Goal: Task Accomplishment & Management: Manage account settings

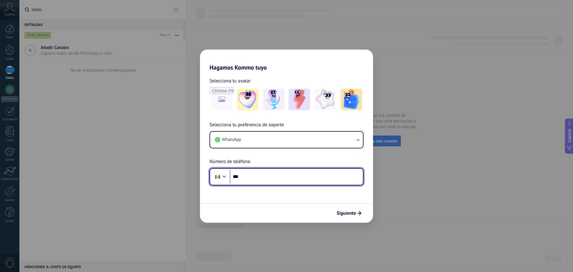
click at [259, 178] on input "***" at bounding box center [296, 177] width 133 height 14
type input "**********"
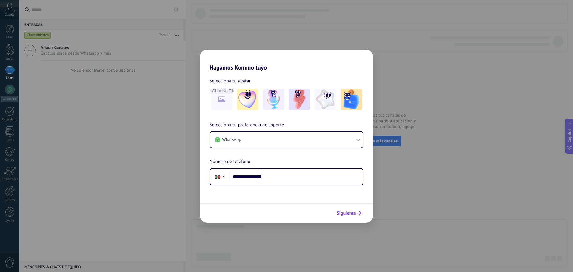
click at [357, 215] on span "Siguiente" at bounding box center [349, 213] width 25 height 4
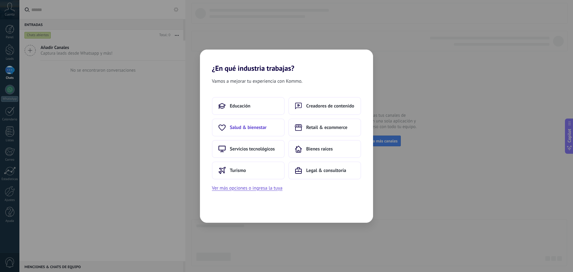
click at [257, 125] on span "Salud & bienestar" at bounding box center [248, 128] width 37 height 6
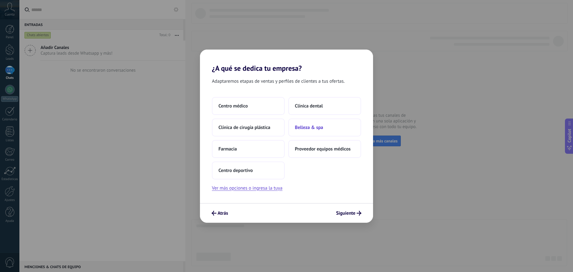
click at [317, 131] on button "Belleza & spa" at bounding box center [325, 128] width 73 height 18
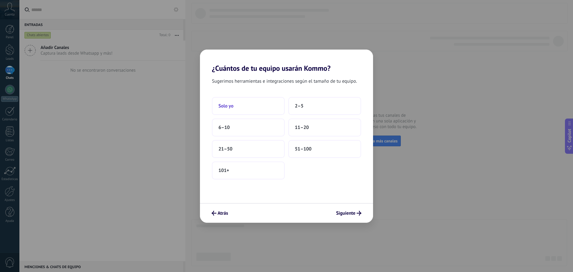
click at [241, 107] on button "Solo yo" at bounding box center [248, 106] width 73 height 18
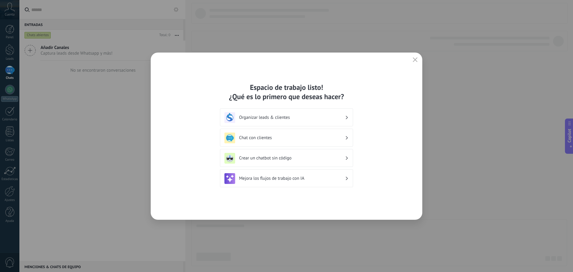
click at [312, 117] on h3 "Organizar leads & clientes" at bounding box center [292, 118] width 106 height 6
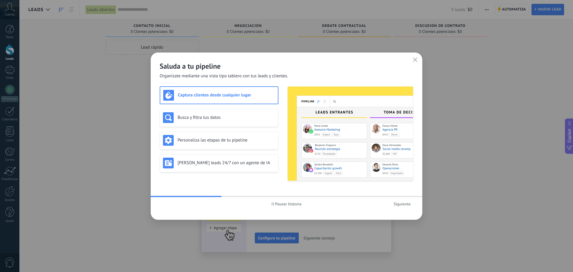
click at [415, 54] on div "Saluda a tu pipeline Organízate mediante una vista tipo tablero con tus leads y…" at bounding box center [287, 66] width 272 height 27
click at [415, 58] on icon "button" at bounding box center [415, 59] width 5 height 5
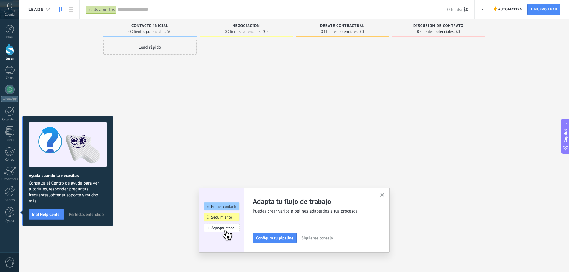
click at [386, 200] on div "Adapta tu flujo de trabajo Puedes crear varios pipelines adaptados a tus proces…" at bounding box center [294, 220] width 191 height 65
drag, startPoint x: 386, startPoint y: 197, endPoint x: 370, endPoint y: 197, distance: 15.8
click at [385, 197] on icon "button" at bounding box center [382, 195] width 4 height 4
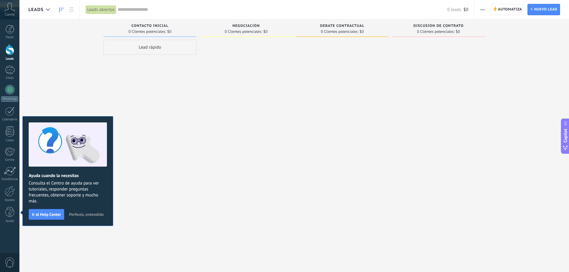
click at [81, 212] on span "Perfecto, entendido" at bounding box center [86, 214] width 35 height 4
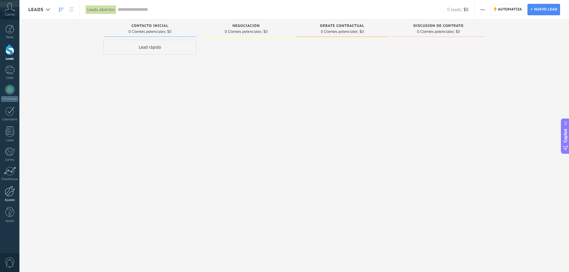
click at [10, 192] on div at bounding box center [10, 191] width 10 height 10
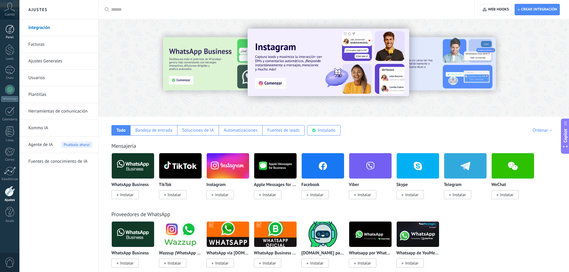
click at [8, 31] on div at bounding box center [9, 29] width 9 height 9
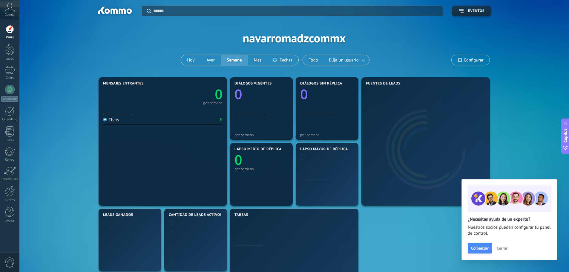
click at [10, 9] on icon at bounding box center [9, 7] width 10 height 9
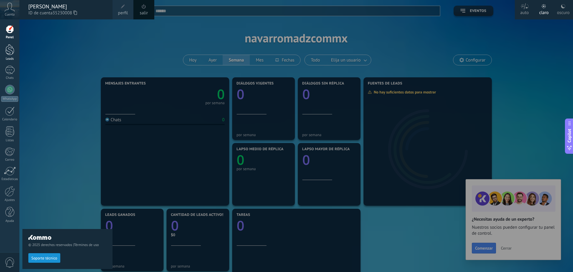
click at [14, 46] on div at bounding box center [9, 49] width 9 height 11
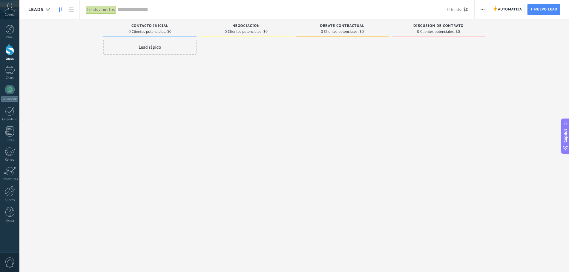
click at [479, 6] on button "button" at bounding box center [482, 9] width 9 height 11
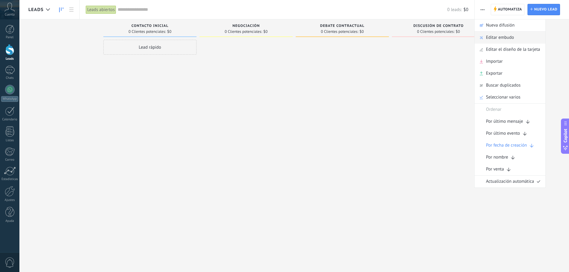
click at [501, 35] on span "Editar embudo" at bounding box center [500, 38] width 28 height 12
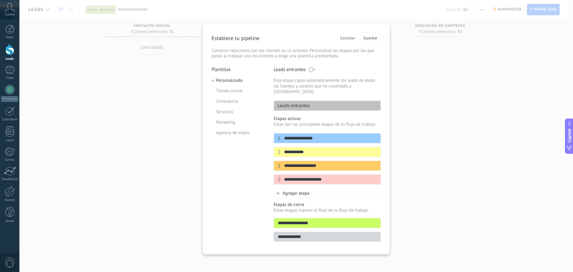
click at [312, 71] on span at bounding box center [312, 69] width 7 height 5
click at [312, 70] on span at bounding box center [312, 69] width 7 height 5
click at [310, 103] on p "Leads entrantes" at bounding box center [292, 106] width 36 height 6
click at [285, 135] on input "**********" at bounding box center [323, 138] width 87 height 6
click at [352, 36] on span "Cancelar" at bounding box center [347, 38] width 15 height 4
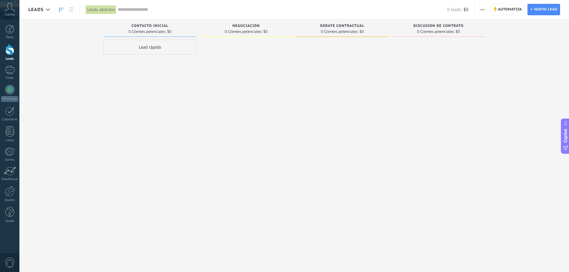
click at [485, 10] on button "button" at bounding box center [482, 9] width 9 height 11
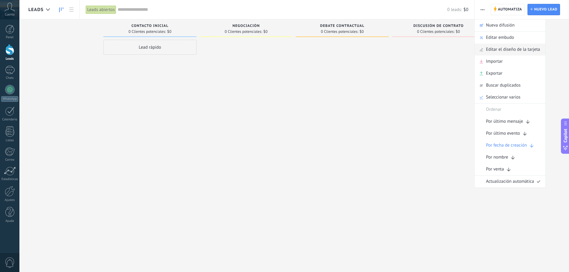
click at [523, 50] on span "Editar el diseño de la tarjeta" at bounding box center [513, 50] width 54 height 12
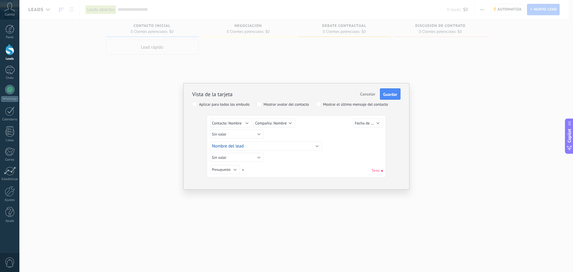
click at [370, 93] on span "Cancelar" at bounding box center [367, 93] width 15 height 5
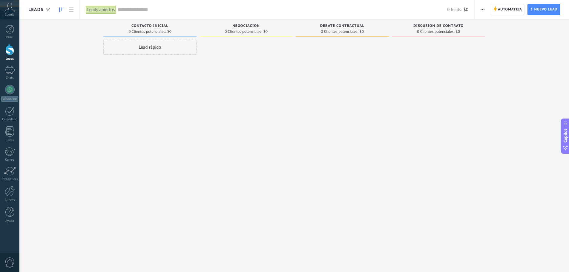
click at [483, 10] on span "button" at bounding box center [483, 9] width 4 height 11
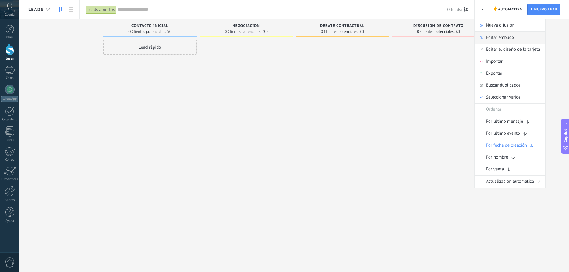
click at [501, 36] on span "Editar embudo" at bounding box center [500, 38] width 28 height 12
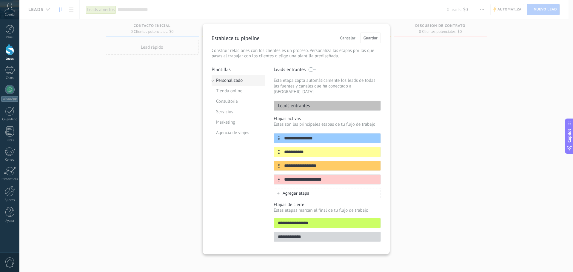
click at [241, 76] on li "Personalizado" at bounding box center [238, 80] width 53 height 10
click at [233, 90] on li "Tienda online" at bounding box center [238, 91] width 53 height 10
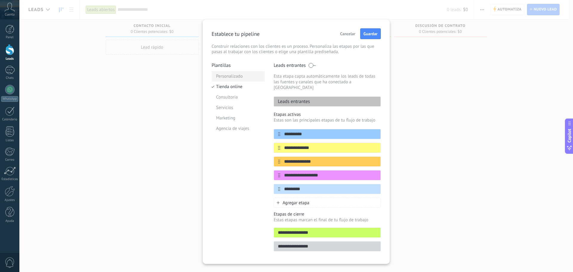
click at [233, 80] on li "Personalizado" at bounding box center [238, 76] width 53 height 10
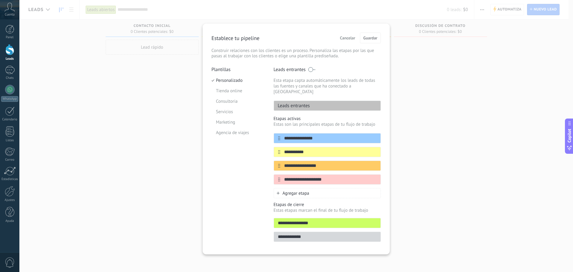
click at [316, 220] on input "**********" at bounding box center [327, 223] width 107 height 6
click at [302, 202] on p "Etapas de cierre" at bounding box center [327, 205] width 107 height 6
drag, startPoint x: 264, startPoint y: 200, endPoint x: 260, endPoint y: 200, distance: 3.9
click at [263, 200] on div "Plantillas Personalizado Tienda online Consultoria Servicios Marketing Agencia …" at bounding box center [238, 156] width 53 height 179
click at [352, 40] on span "Cancelar" at bounding box center [347, 38] width 15 height 4
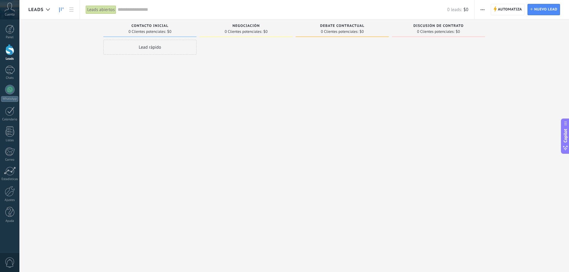
click at [455, 73] on div at bounding box center [438, 137] width 93 height 194
drag, startPoint x: 373, startPoint y: 93, endPoint x: 306, endPoint y: 88, distance: 67.4
click at [306, 88] on div at bounding box center [342, 137] width 93 height 194
click at [481, 10] on span "button" at bounding box center [483, 9] width 4 height 11
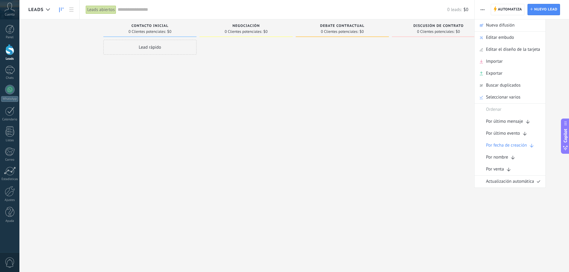
click at [391, 100] on div "Debate contractual 0 Clientes potenciales: $0" at bounding box center [344, 126] width 96 height 214
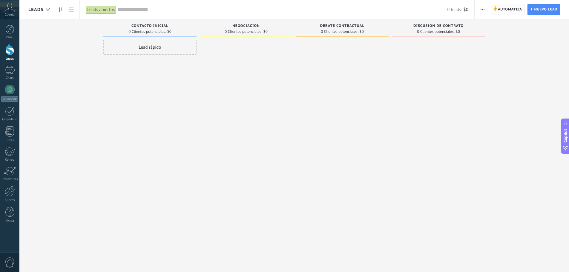
click at [502, 10] on span "Automatiza" at bounding box center [510, 9] width 24 height 11
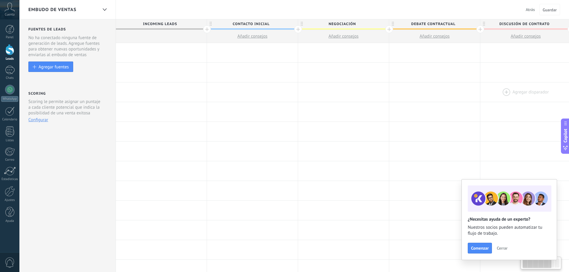
drag, startPoint x: 461, startPoint y: 79, endPoint x: 481, endPoint y: 85, distance: 20.8
click at [481, 85] on div "**********" at bounding box center [435, 250] width 638 height 414
click at [185, 21] on span "Incoming leads" at bounding box center [160, 23] width 88 height 9
click at [171, 24] on span "Incoming leads" at bounding box center [160, 23] width 88 height 9
click at [248, 24] on span "Contacto inicial" at bounding box center [251, 23] width 88 height 9
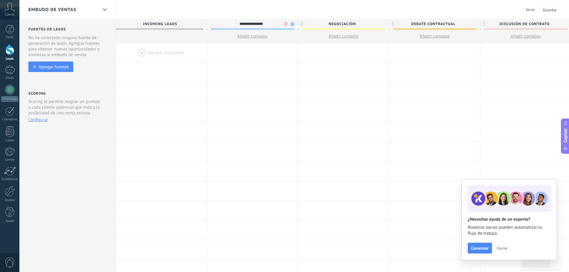
click at [248, 24] on input "**********" at bounding box center [250, 23] width 79 height 9
type input "**********"
click at [365, 23] on span "Negociación" at bounding box center [342, 23] width 88 height 9
click at [382, 23] on span at bounding box center [383, 24] width 4 height 4
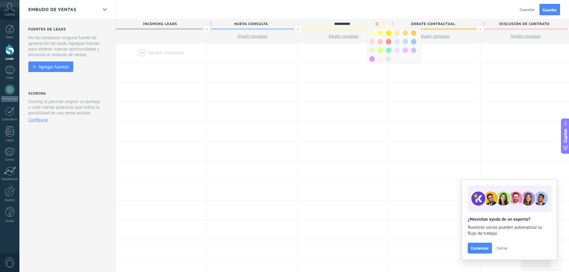
click at [387, 41] on span at bounding box center [388, 42] width 5 height 6
click at [350, 24] on input "**********" at bounding box center [342, 23] width 79 height 9
type input "**********"
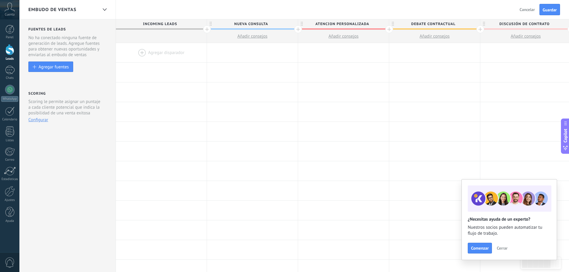
click at [475, 24] on span "Debate contractual" at bounding box center [433, 23] width 88 height 9
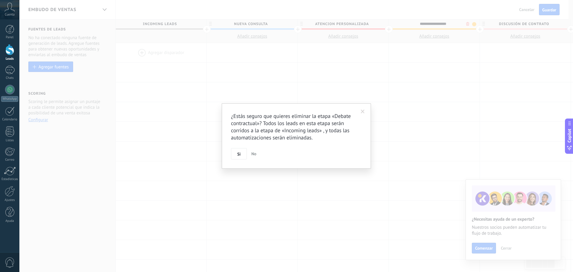
click at [467, 23] on body ".abccls-1,.abccls-2{fill-rule:evenodd}.abccls-2{fill:#fff} .abfcls-1{fill:none}…" at bounding box center [286, 136] width 573 height 272
click at [230, 153] on div "¿Estás seguro que quieres eliminar la etapa «Debate contractual»? Todos los lea…" at bounding box center [296, 135] width 149 height 65
click at [235, 153] on button "Si" at bounding box center [239, 153] width 16 height 11
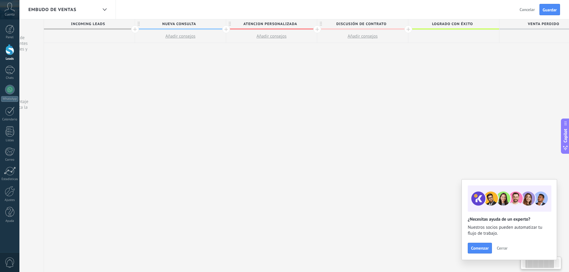
scroll to position [0, 93]
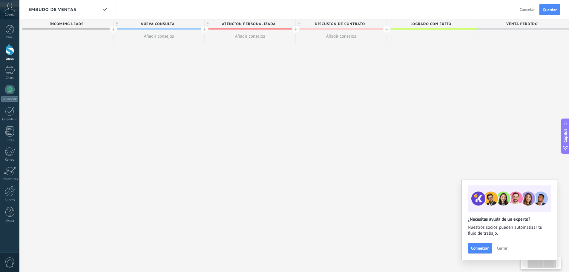
drag, startPoint x: 473, startPoint y: 49, endPoint x: 343, endPoint y: 30, distance: 131.6
click at [323, 51] on div "**********" at bounding box center [295, 145] width 547 height 253
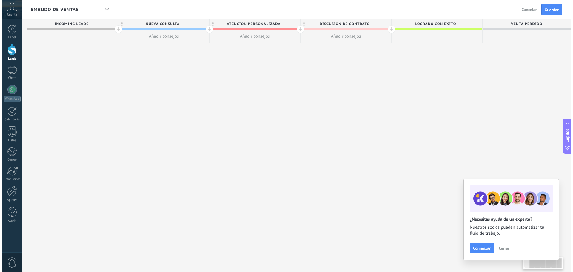
scroll to position [0, 91]
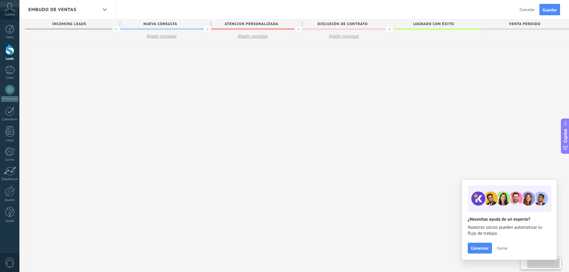
click at [374, 22] on span "Discusión de contrato" at bounding box center [342, 23] width 88 height 9
click at [381, 24] on body ".abccls-1,.abccls-2{fill-rule:evenodd}.abccls-2{fill:#fff} .abfcls-1{fill:none}…" at bounding box center [284, 136] width 569 height 272
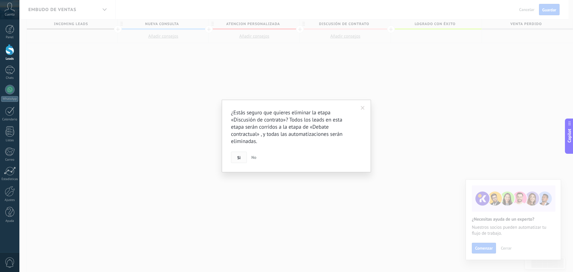
click at [241, 155] on button "Si" at bounding box center [239, 157] width 16 height 11
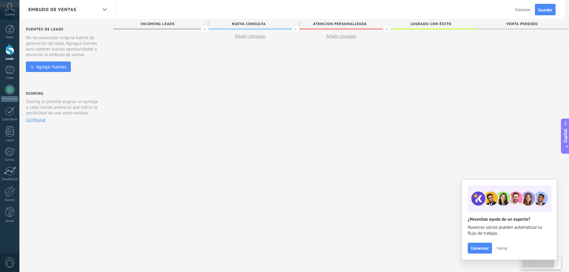
scroll to position [0, 0]
click at [371, 24] on span "ATENCION PERSONALIZADA" at bounding box center [342, 23] width 88 height 9
click at [467, 70] on div "**********" at bounding box center [343, 145] width 455 height 253
drag, startPoint x: 476, startPoint y: 65, endPoint x: 331, endPoint y: 60, distance: 145.2
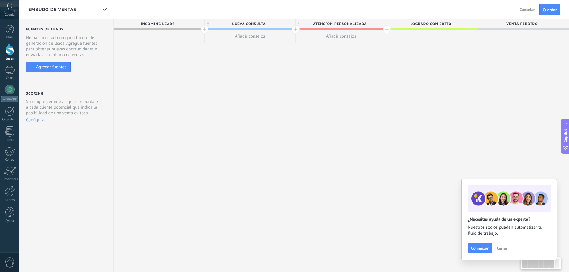
click at [327, 62] on div "**********" at bounding box center [340, 145] width 455 height 253
click at [412, 22] on span "Logrado con éxito" at bounding box center [431, 23] width 88 height 9
click at [401, 24] on input "**********" at bounding box center [430, 23] width 79 height 9
click at [554, 11] on span "Guardar" at bounding box center [550, 10] width 14 height 4
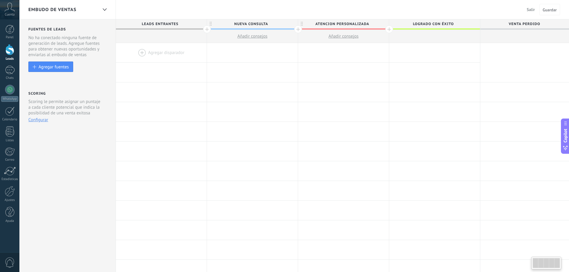
scroll to position [0, 2]
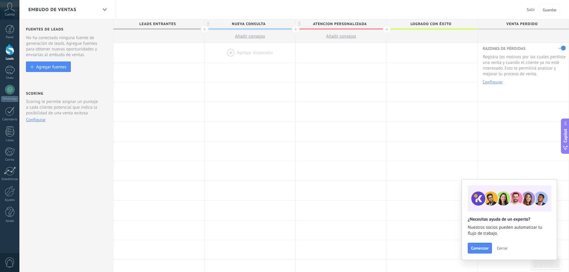
drag, startPoint x: 352, startPoint y: 60, endPoint x: 224, endPoint y: 55, distance: 127.3
click at [224, 55] on div "**********" at bounding box center [340, 53] width 455 height 20
drag, startPoint x: 322, startPoint y: 95, endPoint x: 405, endPoint y: 64, distance: 88.9
click at [217, 94] on div "Agregar disparador [PERSON_NAME] disparador [PERSON_NAME] disparador [PERSON_NA…" at bounding box center [340, 92] width 455 height 20
drag, startPoint x: 376, startPoint y: 58, endPoint x: 336, endPoint y: 41, distance: 43.5
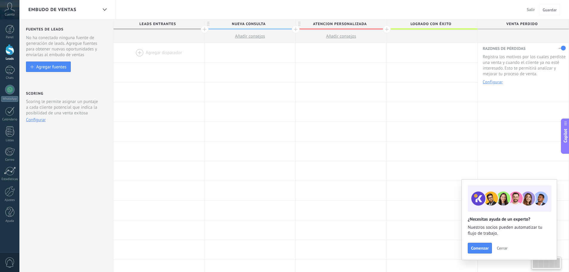
click at [260, 52] on div "**********" at bounding box center [340, 53] width 455 height 20
drag, startPoint x: 404, startPoint y: 38, endPoint x: 302, endPoint y: 32, distance: 101.4
click at [283, 33] on div "Leads Entrantes NUEVA CONSULTA Añadir consejos ATENCION PERSONALIZADA Añadir co…" at bounding box center [340, 31] width 455 height 24
click at [205, 29] on div at bounding box center [205, 29] width 8 height 8
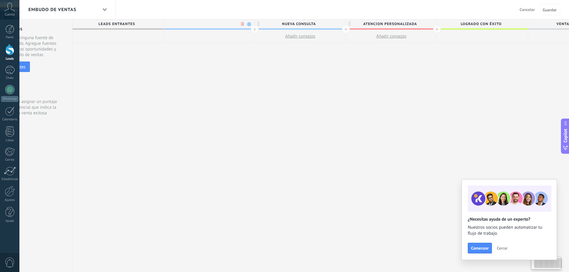
scroll to position [0, 47]
type input "**********"
click at [241, 24] on span "cualificado" at bounding box center [204, 23] width 88 height 9
click at [247, 23] on span at bounding box center [246, 24] width 4 height 4
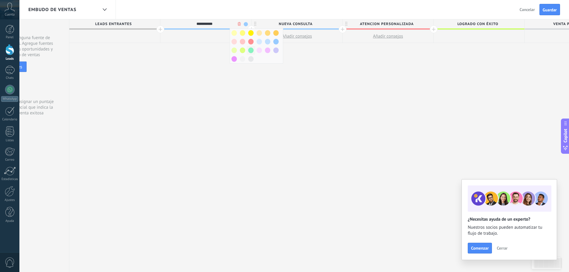
click at [250, 51] on span at bounding box center [250, 50] width 5 height 6
click at [502, 248] on span "Cerrar" at bounding box center [502, 248] width 11 height 4
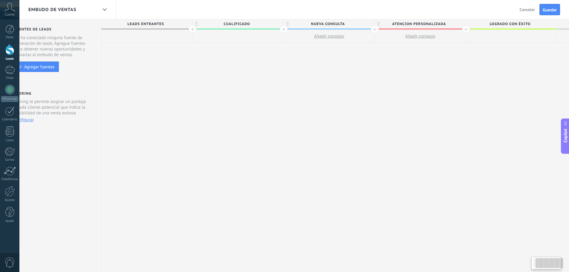
scroll to position [0, 0]
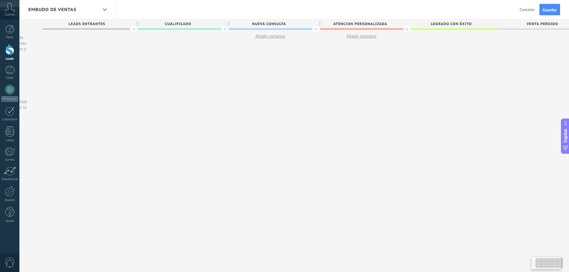
click at [448, 74] on div "**********" at bounding box center [316, 145] width 547 height 253
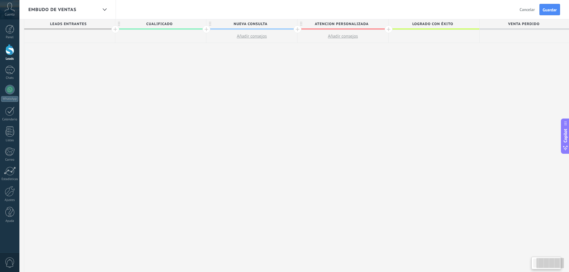
scroll to position [0, 93]
drag, startPoint x: 424, startPoint y: 109, endPoint x: 359, endPoint y: 105, distance: 65.2
click at [359, 105] on div "**********" at bounding box center [295, 145] width 547 height 253
drag, startPoint x: 409, startPoint y: 60, endPoint x: 383, endPoint y: 55, distance: 27.1
click at [383, 55] on div "**********" at bounding box center [295, 145] width 547 height 253
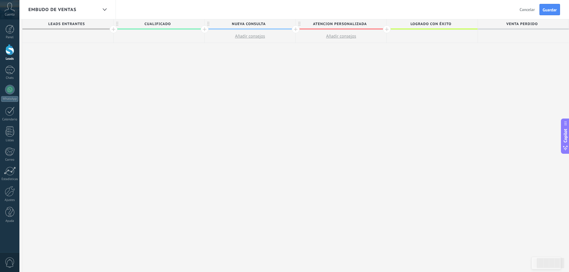
click at [388, 28] on span "Logrado con éxito" at bounding box center [431, 23] width 88 height 9
click at [388, 28] on div at bounding box center [387, 29] width 8 height 8
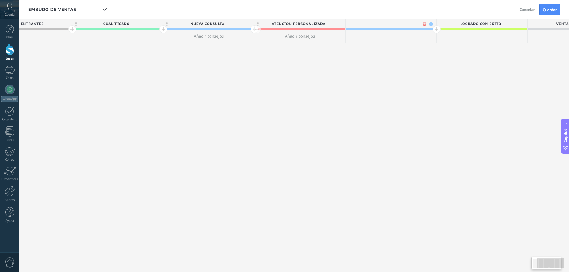
click at [422, 27] on div at bounding box center [390, 23] width 88 height 9
click at [420, 24] on div at bounding box center [388, 23] width 91 height 9
click at [434, 71] on div "**********" at bounding box center [297, 145] width 638 height 253
click at [462, 52] on div "**********" at bounding box center [297, 145] width 638 height 253
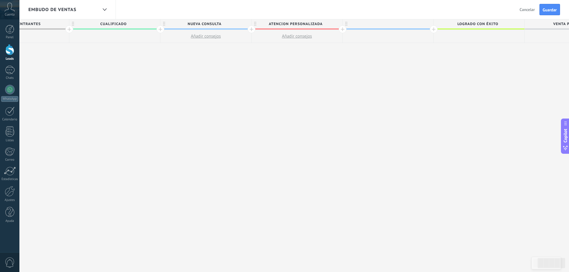
click at [525, 6] on button "Cancelar" at bounding box center [527, 9] width 20 height 9
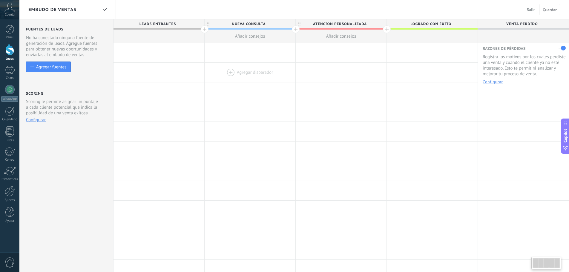
drag, startPoint x: 397, startPoint y: 94, endPoint x: 289, endPoint y: 64, distance: 111.7
click at [232, 87] on div "Agregar disparador [PERSON_NAME] disparador [PERSON_NAME] disparador [PERSON_NA…" at bounding box center [340, 92] width 455 height 20
drag, startPoint x: 425, startPoint y: 33, endPoint x: 370, endPoint y: 28, distance: 55.8
click at [317, 33] on div "Leads Entrantes NUEVA CONSULTA Añadir consejos ATENCION PERSONALIZADA Añadir co…" at bounding box center [340, 31] width 455 height 24
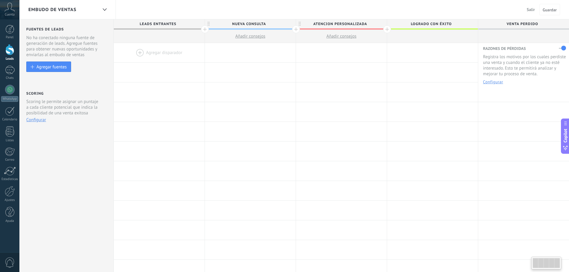
click at [532, 7] on span "Salir" at bounding box center [531, 9] width 8 height 5
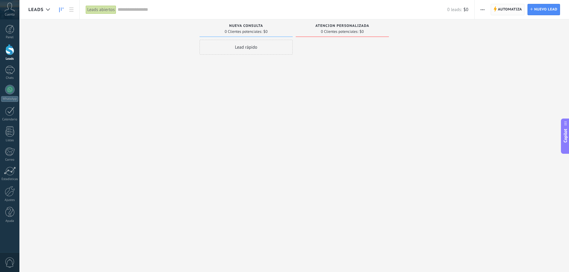
click at [510, 9] on span "Automatiza" at bounding box center [510, 9] width 24 height 11
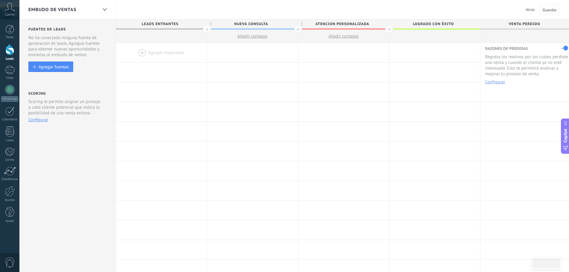
click at [546, 10] on span "Guardar" at bounding box center [550, 10] width 14 height 4
click at [530, 11] on span "Atrás" at bounding box center [530, 9] width 9 height 5
click at [13, 58] on div "Leads" at bounding box center [9, 59] width 17 height 4
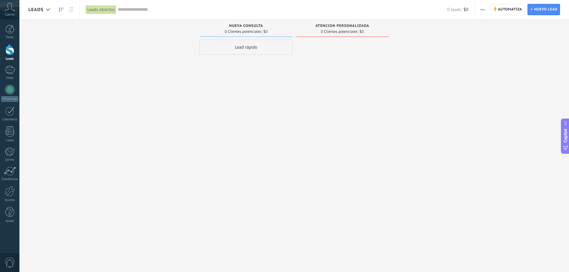
drag, startPoint x: 405, startPoint y: 66, endPoint x: 341, endPoint y: 59, distance: 64.6
click at [347, 59] on div "Leads Entrantes Solicitudes: 0 0 0 0 0 0 0 0 0 NUEVA CONSULTA 0 Clientes potenc…" at bounding box center [298, 126] width 541 height 214
drag, startPoint x: 310, startPoint y: 52, endPoint x: 378, endPoint y: 46, distance: 68.3
click at [353, 53] on div "Leads Entrantes Solicitudes: 0 0 0 0 0 0 0 0 0 NUEVA CONSULTA 0 Clientes potenc…" at bounding box center [298, 126] width 541 height 214
click at [500, 9] on span "Automatiza" at bounding box center [510, 9] width 24 height 11
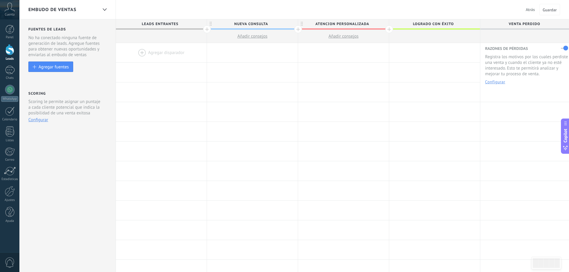
click at [177, 24] on span "Leads Entrantes" at bounding box center [160, 23] width 88 height 9
click at [386, 30] on div at bounding box center [389, 29] width 8 height 8
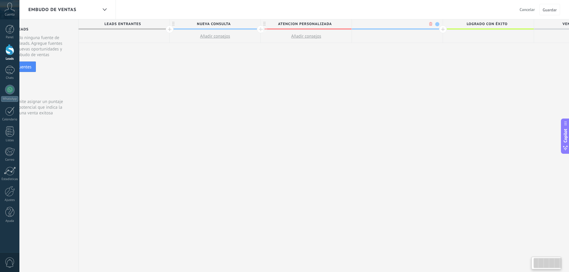
scroll to position [0, 44]
type input "*"
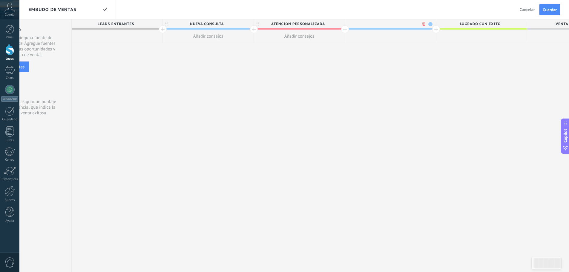
type input "*"
type input "**********"
click at [430, 25] on span at bounding box center [430, 24] width 4 height 4
click at [435, 35] on span at bounding box center [435, 33] width 5 height 6
click at [435, 27] on div at bounding box center [436, 29] width 8 height 8
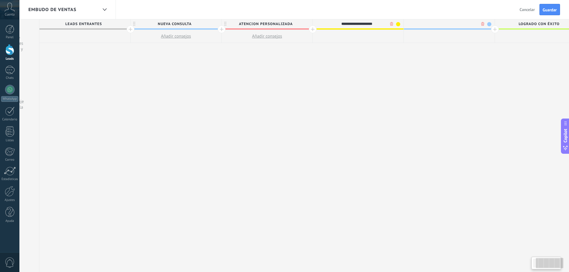
scroll to position [0, 88]
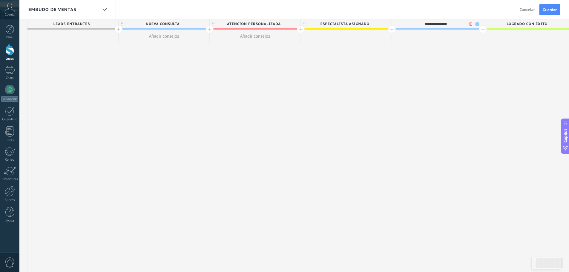
type input "**********"
click at [477, 23] on span at bounding box center [477, 24] width 4 height 4
click at [507, 35] on span at bounding box center [507, 33] width 5 height 6
click at [545, 8] on span "Guardar" at bounding box center [550, 10] width 14 height 4
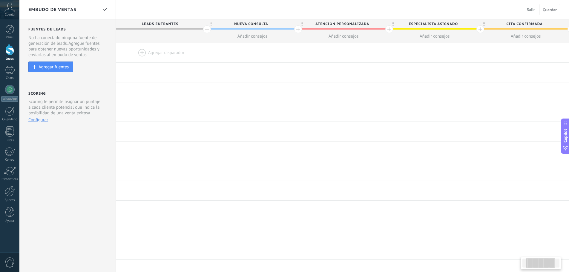
scroll to position [0, 88]
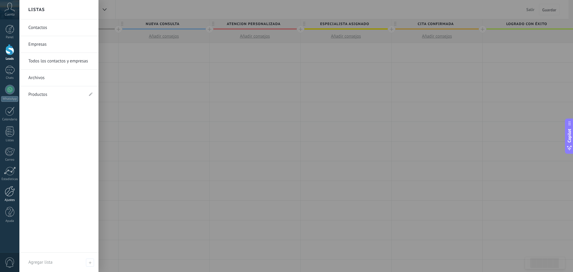
click at [13, 199] on div "Ajustes" at bounding box center [9, 200] width 17 height 4
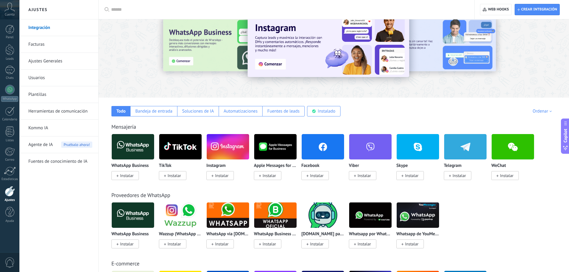
scroll to position [30, 0]
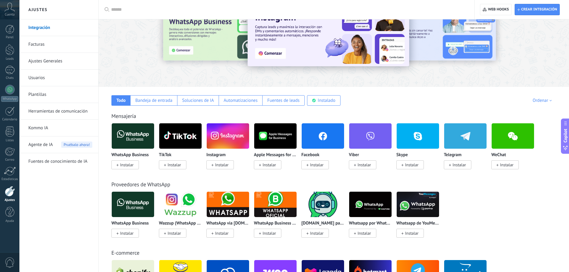
click at [465, 166] on span "Instalar" at bounding box center [458, 164] width 13 height 5
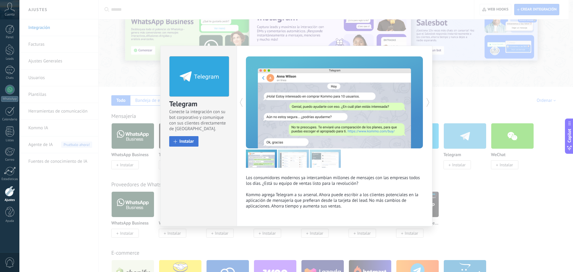
click at [194, 138] on button "Instalar" at bounding box center [183, 141] width 29 height 10
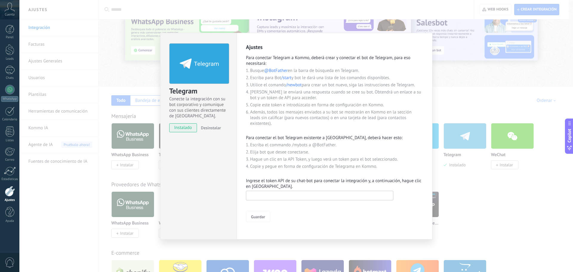
click at [284, 193] on input "text" at bounding box center [320, 196] width 148 height 10
paste input "**********"
type input "**********"
click at [259, 213] on button "Guardar" at bounding box center [258, 216] width 24 height 11
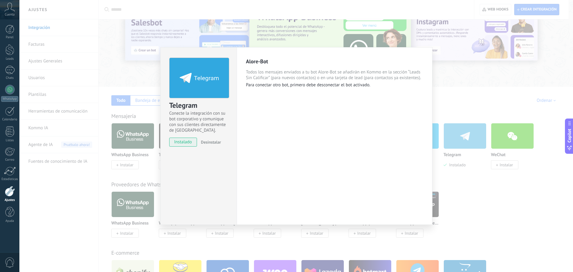
drag, startPoint x: 512, startPoint y: 115, endPoint x: 500, endPoint y: 103, distance: 17.3
click at [512, 114] on div "Telegram Conecte la integración con su bot corporativo y comunique con sus clie…" at bounding box center [296, 136] width 554 height 272
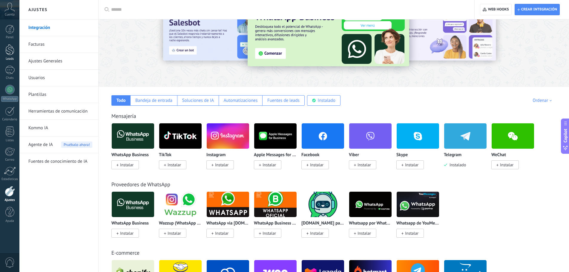
click at [7, 49] on div at bounding box center [9, 49] width 9 height 11
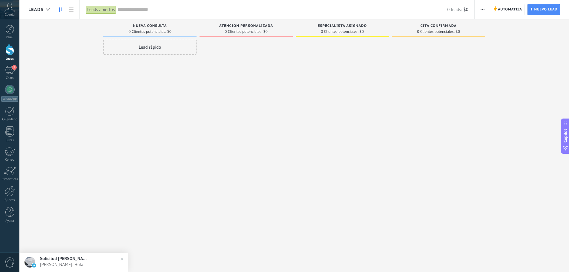
click at [198, 99] on div "NUEVA CONSULTA 0 Clientes potenciales: $0 Lead rápido" at bounding box center [151, 126] width 96 height 214
click at [7, 71] on div "1" at bounding box center [10, 70] width 10 height 9
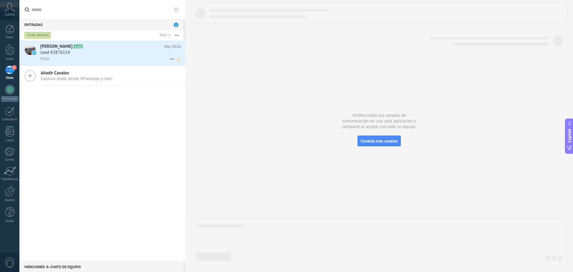
click at [21, 50] on div at bounding box center [29, 53] width 21 height 25
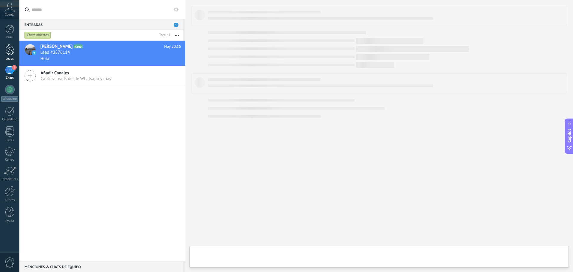
click at [10, 51] on div at bounding box center [9, 49] width 9 height 11
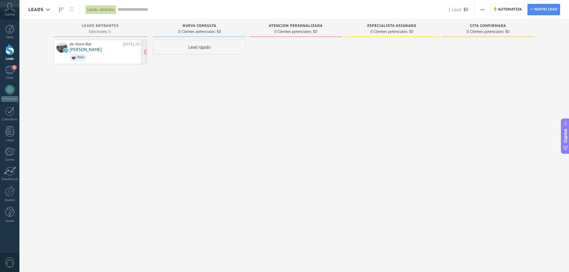
click at [108, 53] on span "Hola" at bounding box center [107, 57] width 75 height 9
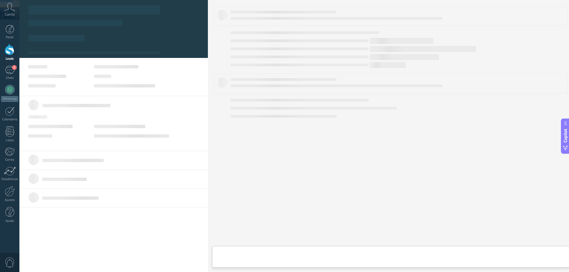
click at [91, 47] on div "Leads Leads abiertos Aplicar 1 Lead: $0 Leads abiertos Mis leads Leads ganados …" at bounding box center [284, 136] width 569 height 272
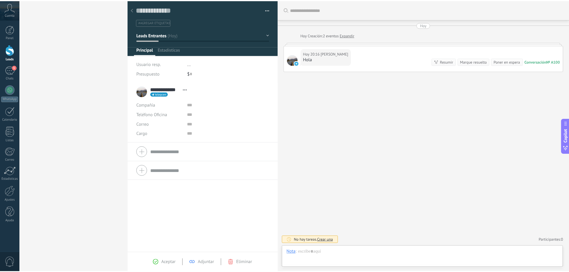
scroll to position [9, 0]
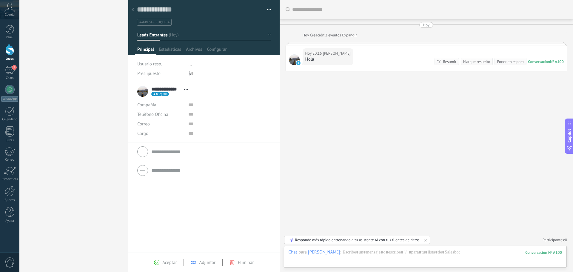
drag, startPoint x: 367, startPoint y: 138, endPoint x: 341, endPoint y: 139, distance: 26.6
click at [341, 139] on div "Buscar Carga más [DATE] [DATE] Creación: 2 eventos Expandir [DATE] 20:16 [PERSO…" at bounding box center [427, 136] width 294 height 272
click at [377, 253] on div at bounding box center [426, 258] width 274 height 18
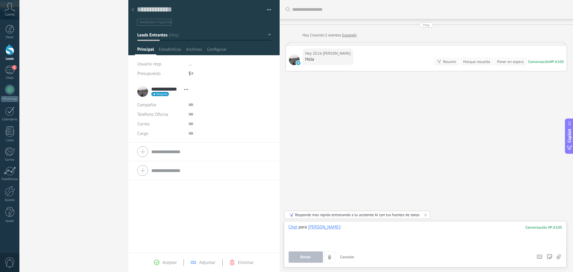
click at [356, 232] on div at bounding box center [426, 235] width 274 height 23
click at [370, 133] on div "Buscar Carga más [DATE] [DATE] Creación: 2 eventos Expandir [DATE] 20:16 [PERSO…" at bounding box center [427, 136] width 294 height 272
click at [169, 152] on form "Compañía Teléfono Oficina Ofic. directo Celular Fax Casa Otro Teléfono Oficina …" at bounding box center [204, 151] width 134 height 15
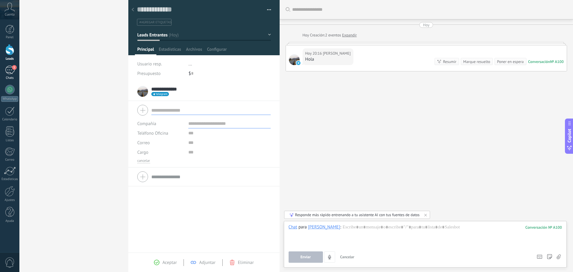
click at [7, 69] on div "1" at bounding box center [10, 70] width 10 height 9
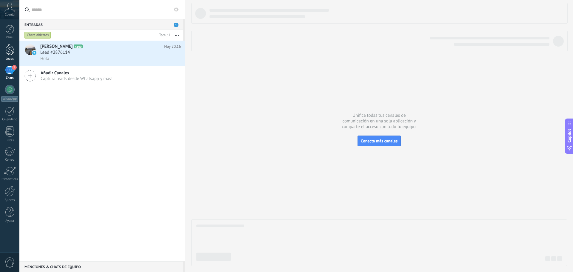
click at [13, 52] on div at bounding box center [9, 49] width 9 height 11
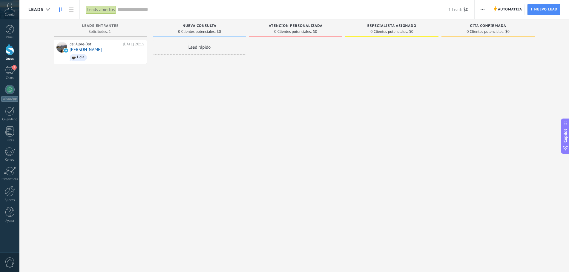
click at [505, 7] on span "Automatiza" at bounding box center [510, 9] width 24 height 11
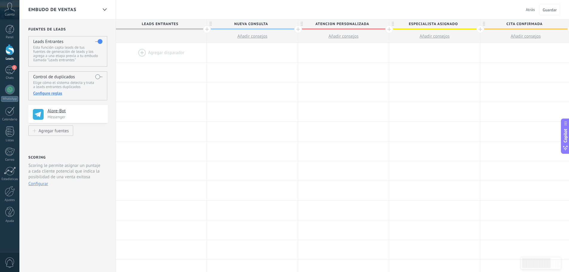
click at [208, 30] on div at bounding box center [207, 29] width 8 height 8
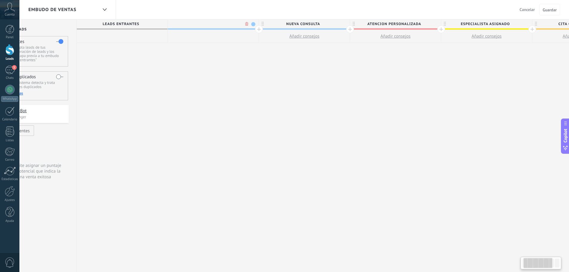
scroll to position [0, 44]
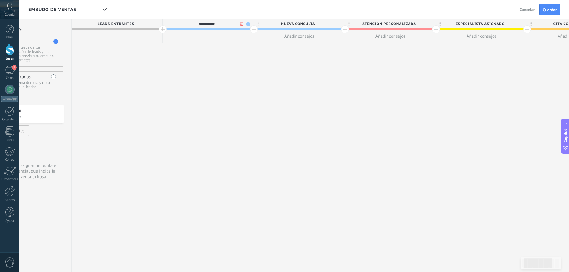
type input "**********"
click at [247, 25] on span at bounding box center [248, 24] width 4 height 4
click at [254, 50] on span at bounding box center [253, 50] width 5 height 6
click at [554, 9] on span "Guardar" at bounding box center [550, 10] width 14 height 4
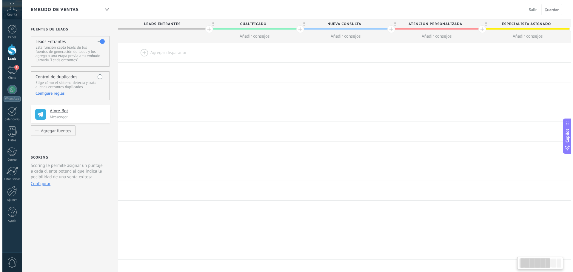
scroll to position [0, 44]
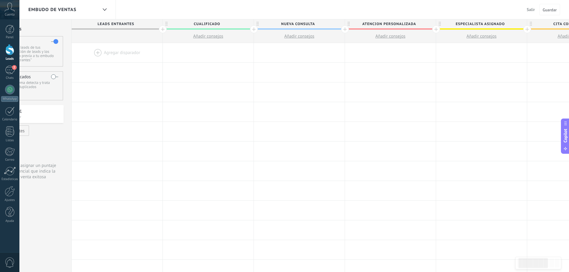
click at [7, 51] on div at bounding box center [9, 49] width 9 height 11
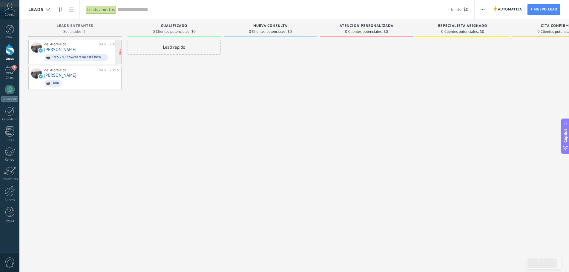
click at [82, 56] on div "Kreo k su flowchart no está bien konektado papus" at bounding box center [79, 57] width 54 height 4
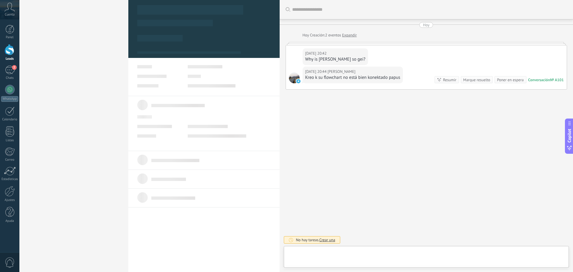
type textarea "**********"
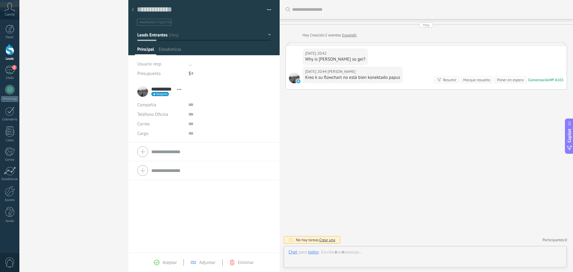
scroll to position [9, 0]
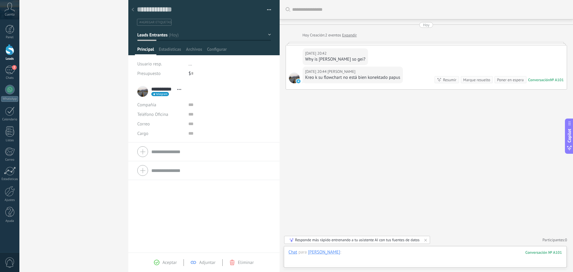
click at [339, 251] on div at bounding box center [426, 258] width 274 height 18
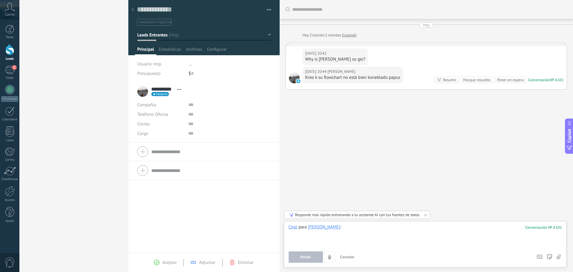
click at [340, 231] on div at bounding box center [426, 235] width 274 height 23
click at [301, 257] on span "Enviar" at bounding box center [306, 257] width 10 height 4
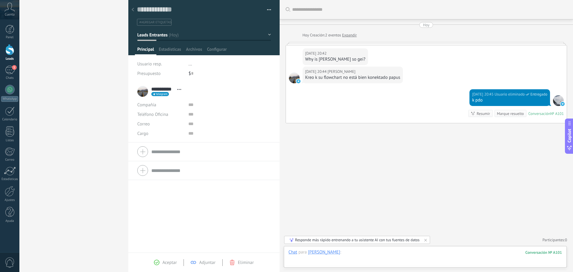
click at [362, 254] on div at bounding box center [426, 258] width 274 height 18
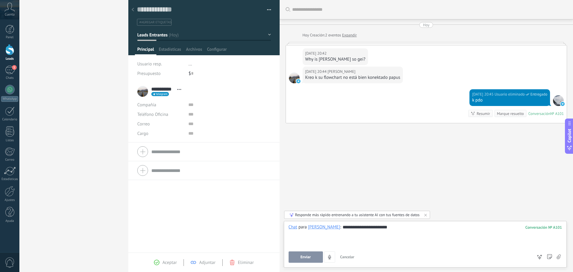
click at [307, 259] on span "Enviar" at bounding box center [306, 257] width 10 height 4
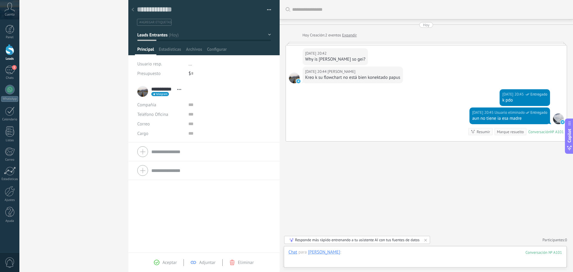
click at [359, 258] on div at bounding box center [426, 258] width 274 height 18
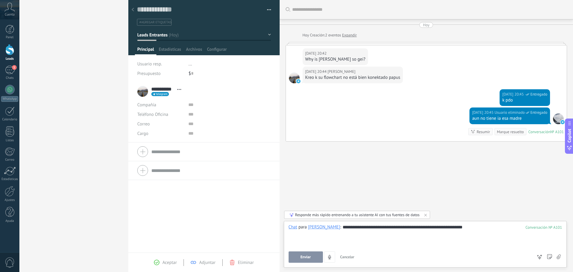
click at [303, 258] on span "Enviar" at bounding box center [306, 257] width 10 height 4
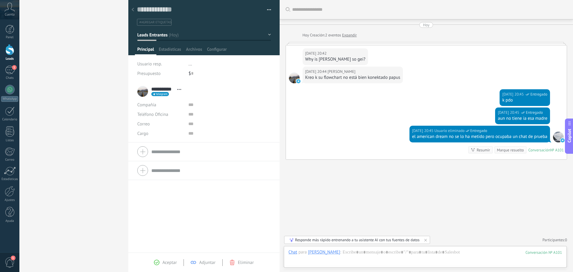
click at [10, 13] on span "Cuenta" at bounding box center [10, 15] width 10 height 4
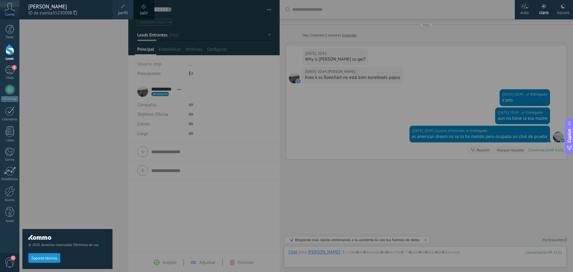
click at [11, 57] on div "Leads" at bounding box center [9, 59] width 17 height 4
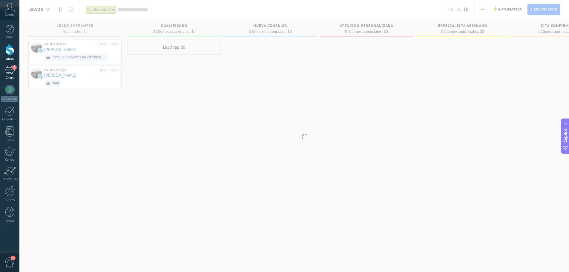
click at [11, 66] on div "1" at bounding box center [10, 70] width 10 height 9
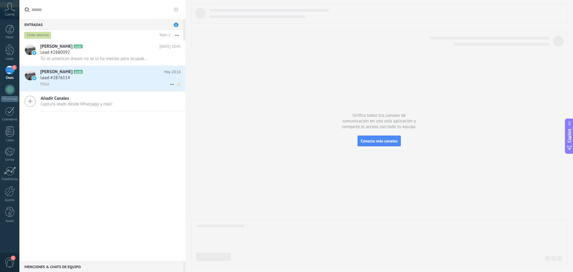
click at [106, 75] on div "Lead #2876114" at bounding box center [110, 78] width 141 height 6
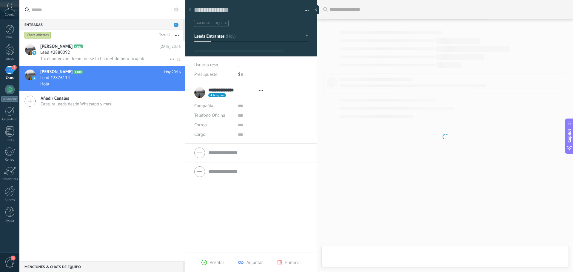
click at [115, 55] on div "Lead #2880092" at bounding box center [110, 53] width 141 height 6
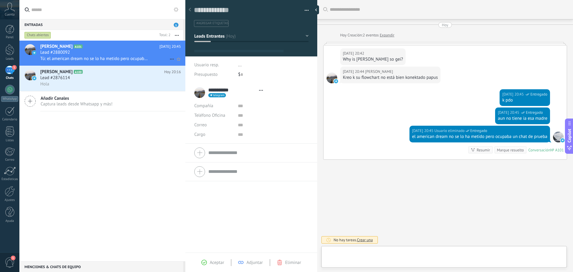
type textarea "**********"
click at [424, 177] on div "Buscar Carga más [DATE] [DATE] Creación: 2 eventos Expandir [DATE] 20:42 [PERSO…" at bounding box center [445, 136] width 256 height 272
click at [393, 254] on div at bounding box center [444, 258] width 236 height 18
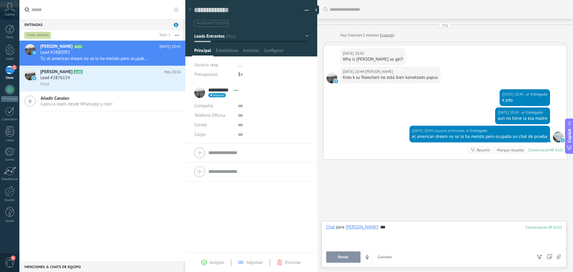
click at [355, 261] on button "Enviar" at bounding box center [343, 256] width 34 height 11
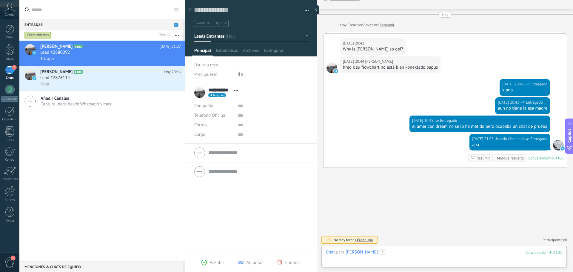
click at [389, 254] on div at bounding box center [444, 258] width 236 height 18
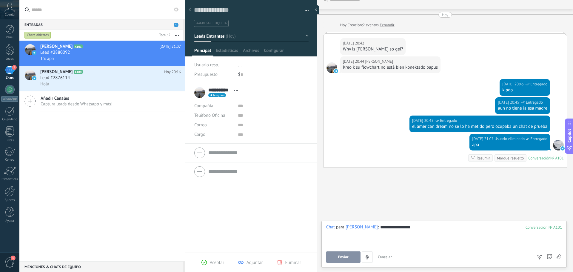
click at [338, 255] on span "Enviar" at bounding box center [343, 257] width 10 height 4
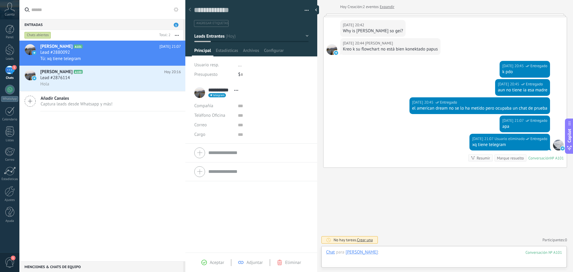
click at [382, 252] on div at bounding box center [444, 258] width 236 height 18
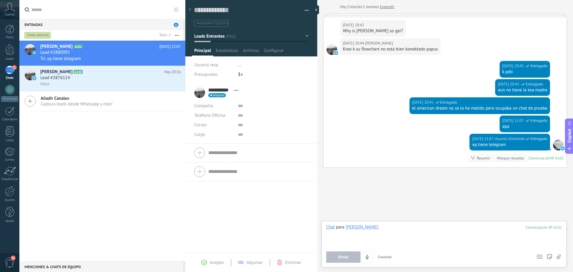
click at [406, 235] on div at bounding box center [444, 235] width 236 height 23
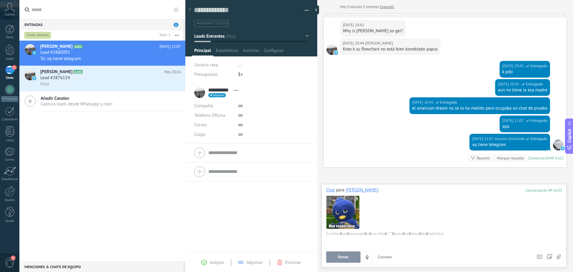
click at [340, 249] on div "Chat para [PERSON_NAME] : 101 Enviar Cancelar Rastrear clics en links ? Reducir…" at bounding box center [444, 225] width 236 height 76
click at [338, 256] on button "Enviar" at bounding box center [343, 256] width 34 height 11
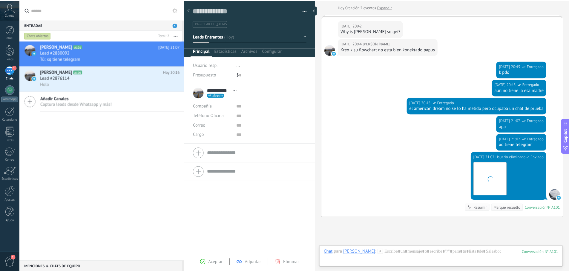
scroll to position [78, 0]
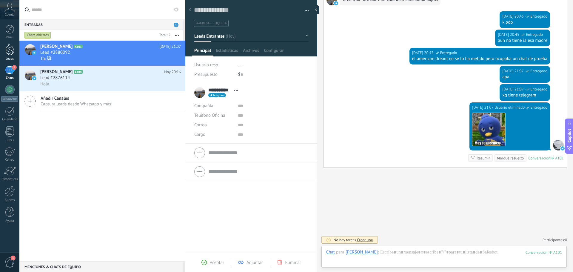
click at [11, 54] on div at bounding box center [9, 49] width 9 height 11
